Goal: Task Accomplishment & Management: Use online tool/utility

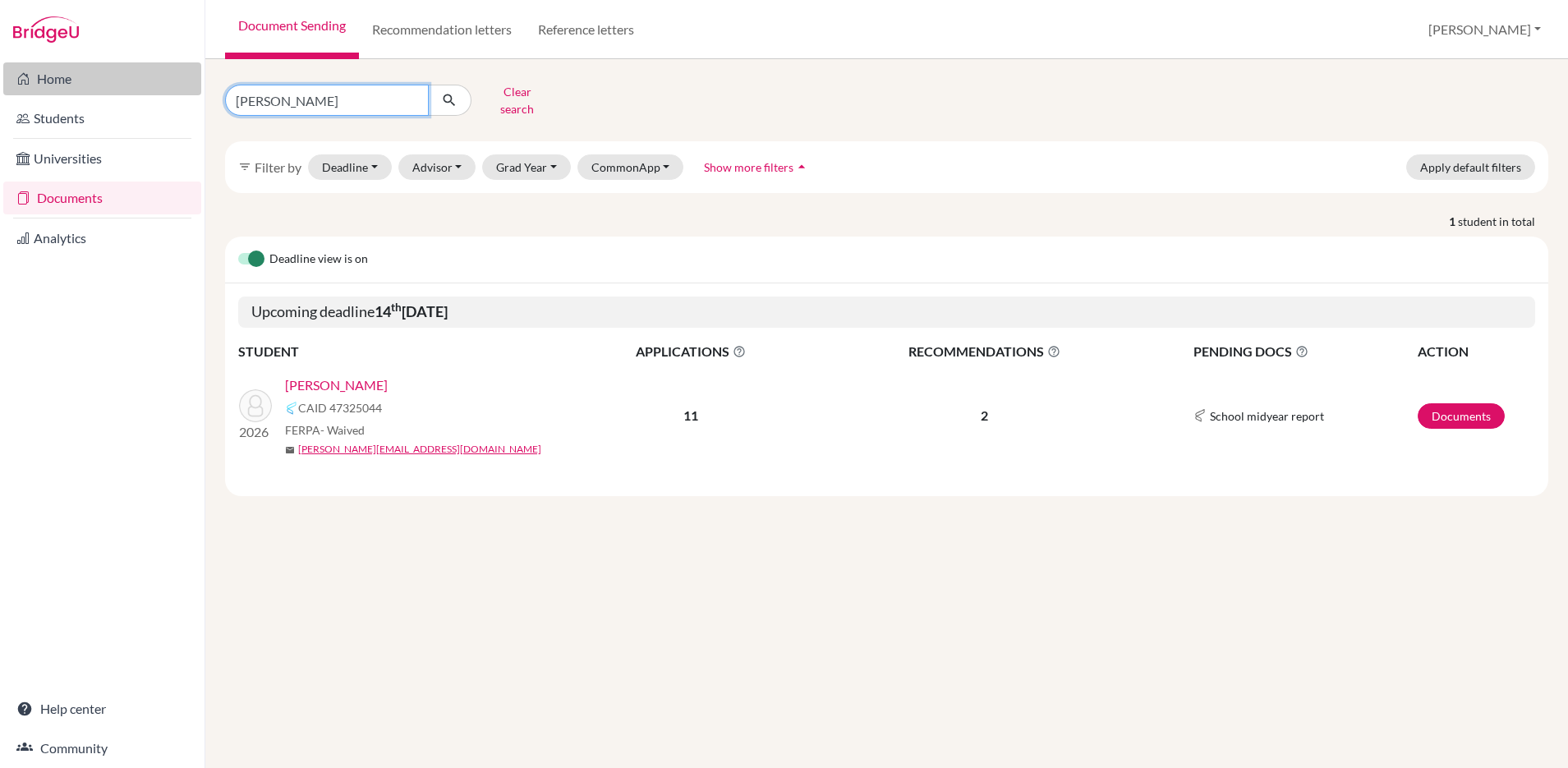
drag, startPoint x: 350, startPoint y: 98, endPoint x: 188, endPoint y: 86, distance: 162.4
click at [188, 86] on div "Home Students Universities Documents Analytics Help center Community Document S…" at bounding box center [784, 384] width 1568 height 768
type input "lin"
click button "submit" at bounding box center [449, 100] width 44 height 31
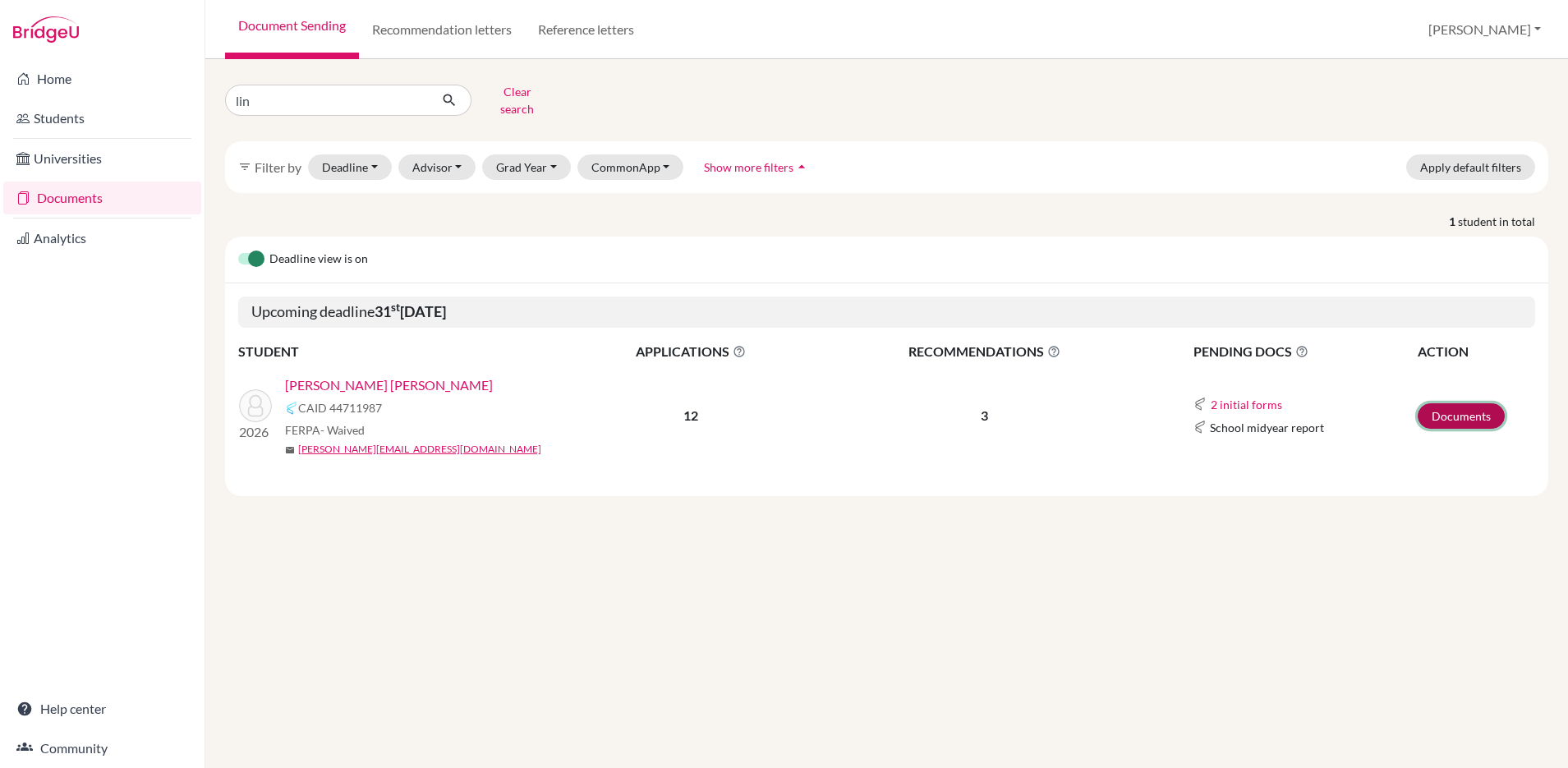
click at [1436, 403] on link "Documents" at bounding box center [1460, 416] width 87 height 26
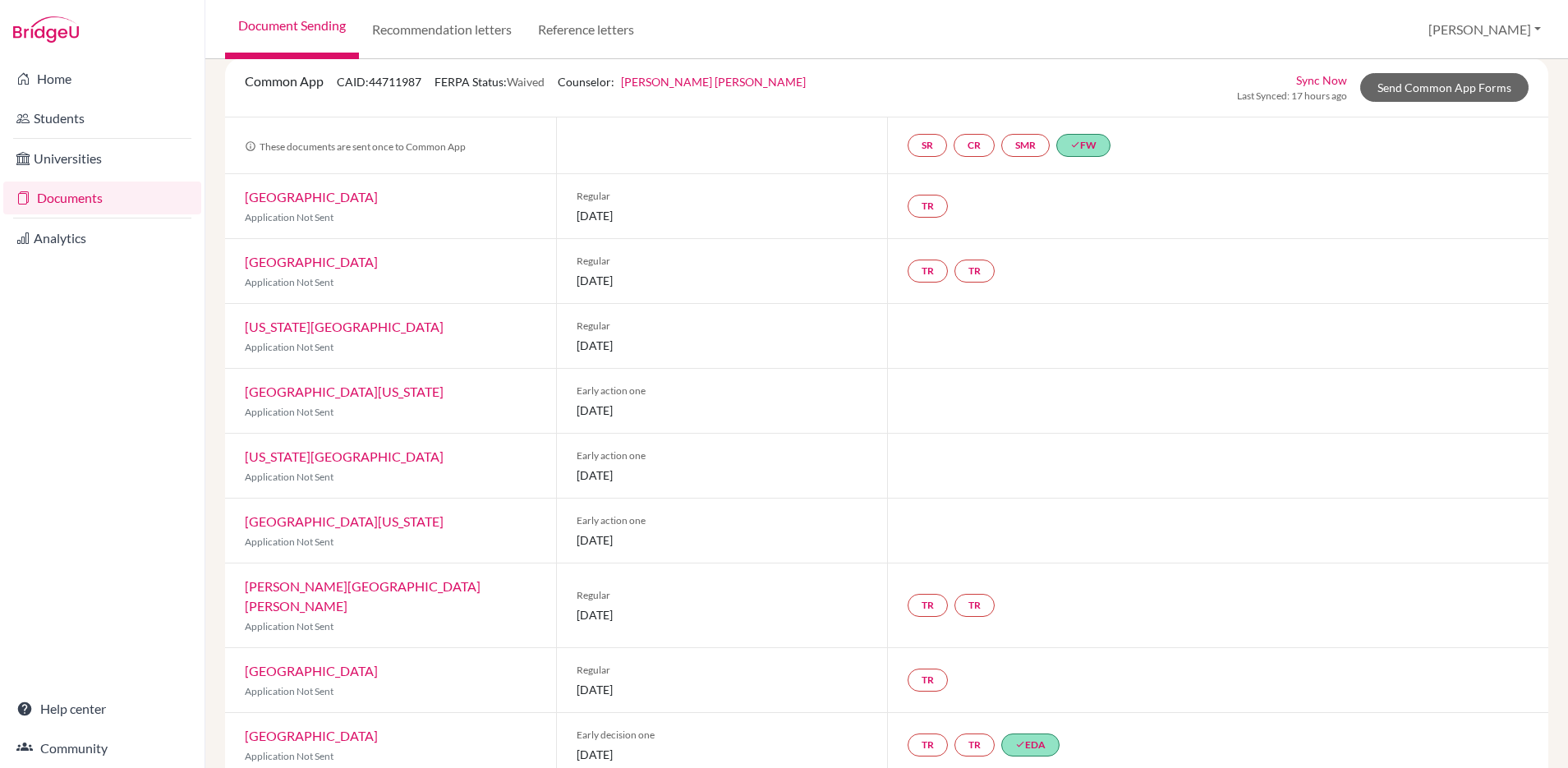
scroll to position [80, 0]
